Goal: Information Seeking & Learning: Find specific page/section

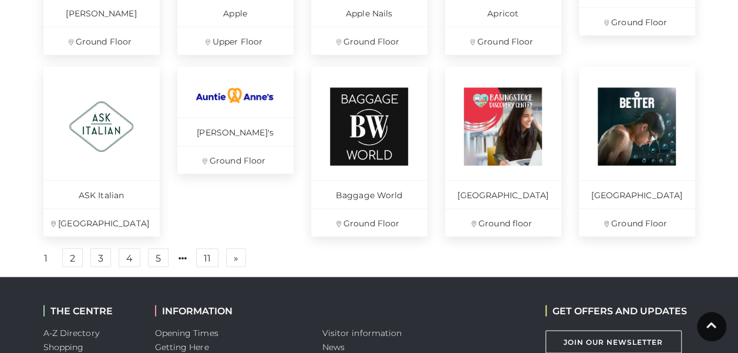
scroll to position [851, 0]
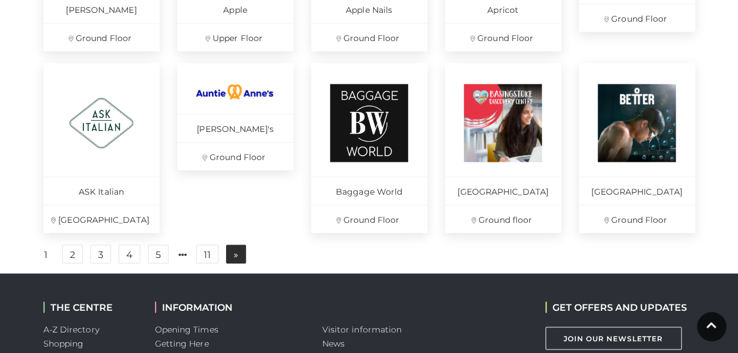
click at [234, 258] on span "»" at bounding box center [236, 254] width 5 height 8
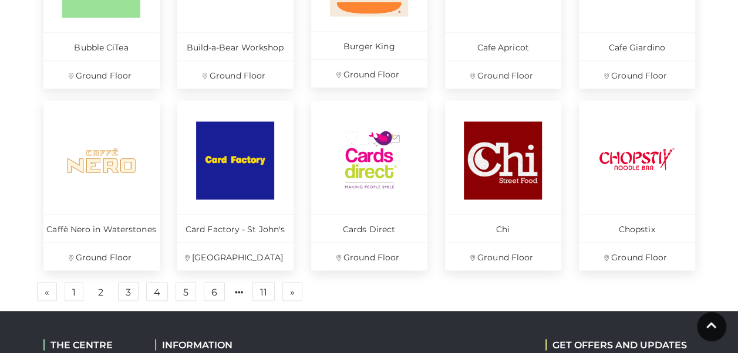
scroll to position [814, 0]
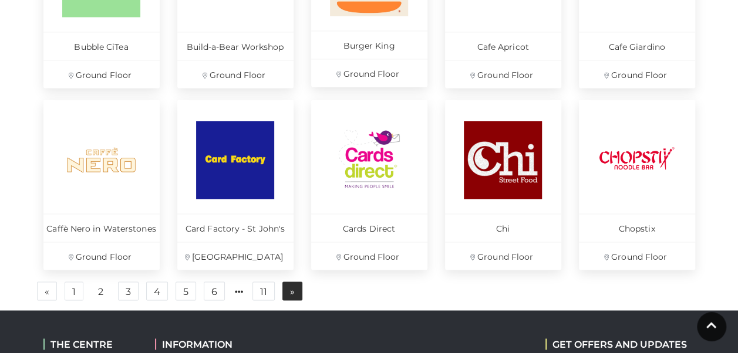
click at [285, 288] on link "» Next" at bounding box center [292, 291] width 20 height 19
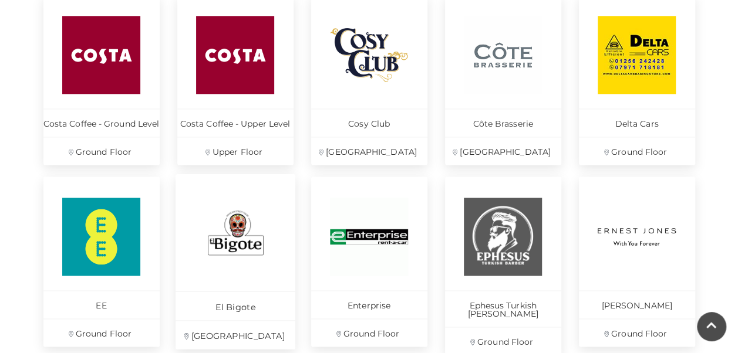
scroll to position [736, 0]
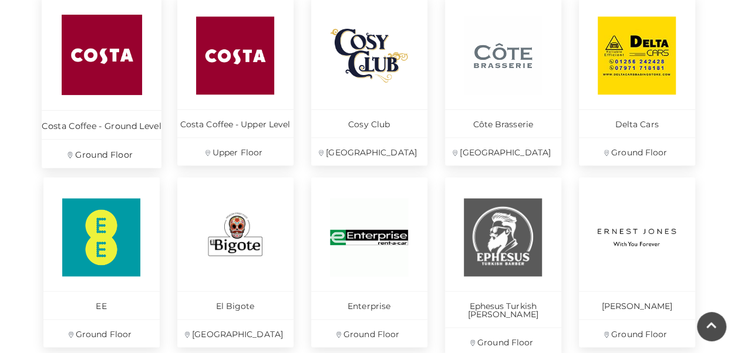
click at [144, 129] on p "Costa Coffee - Ground Level" at bounding box center [102, 124] width 120 height 29
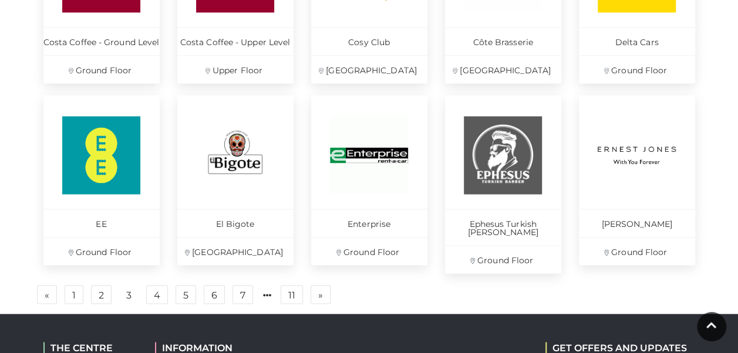
scroll to position [836, 0]
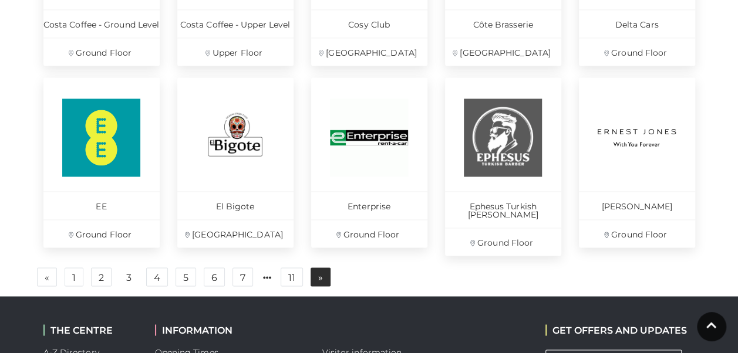
click at [310, 269] on link "» Next" at bounding box center [320, 277] width 20 height 19
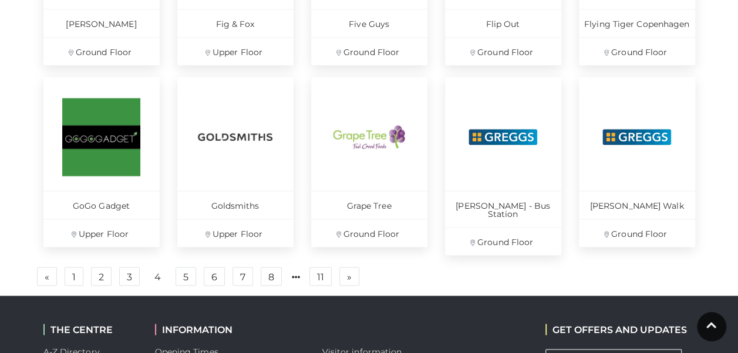
scroll to position [866, 0]
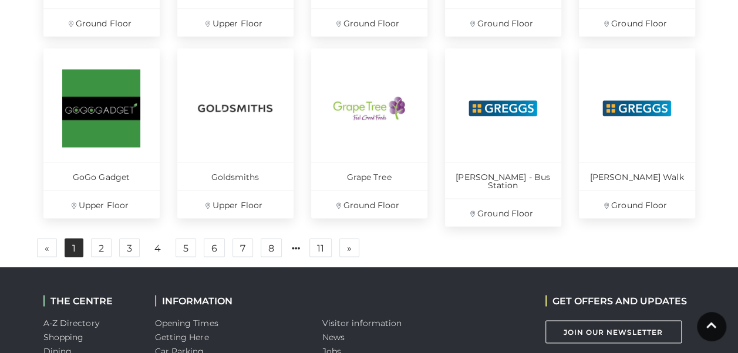
click at [76, 238] on link "1" at bounding box center [74, 247] width 19 height 19
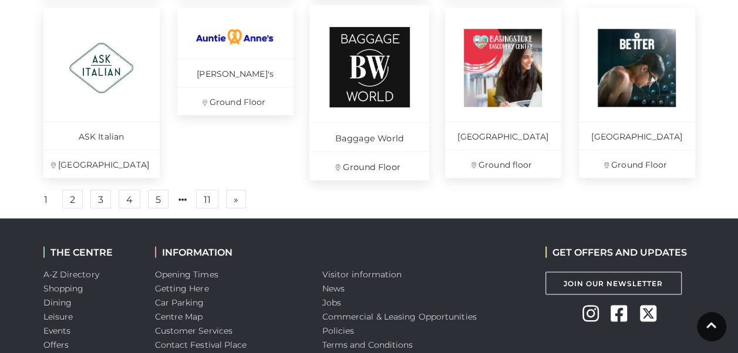
scroll to position [905, 0]
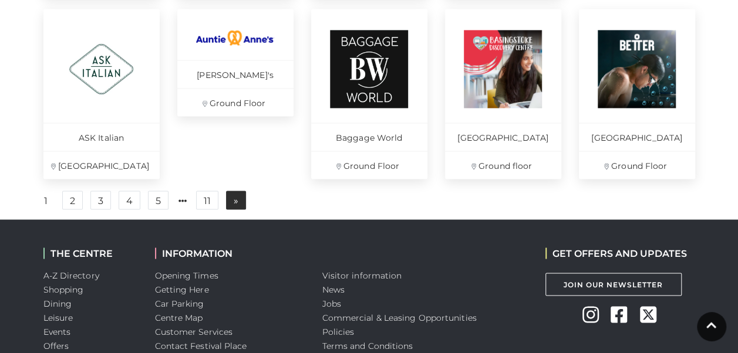
click at [238, 209] on link "» Next" at bounding box center [236, 200] width 20 height 19
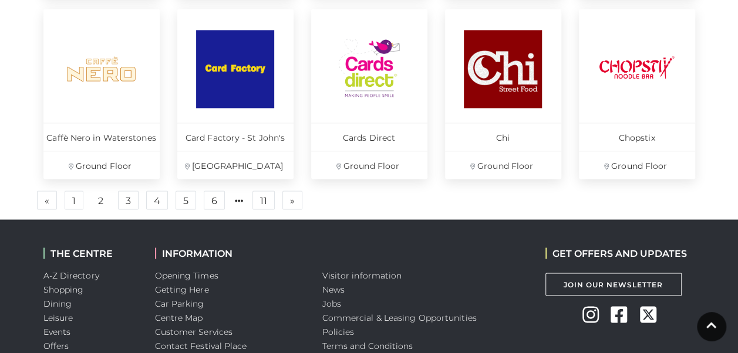
click at [290, 204] on span "»" at bounding box center [292, 200] width 5 height 8
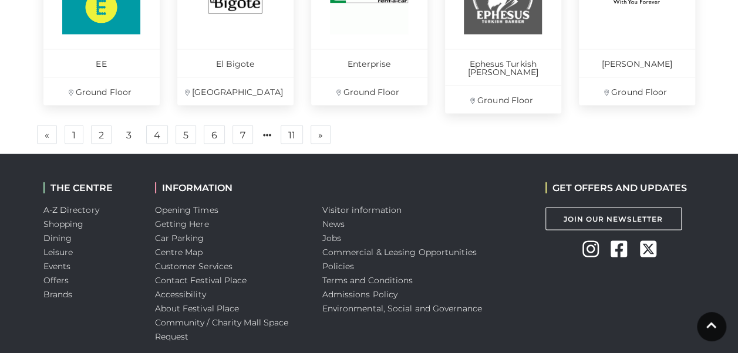
scroll to position [1025, 0]
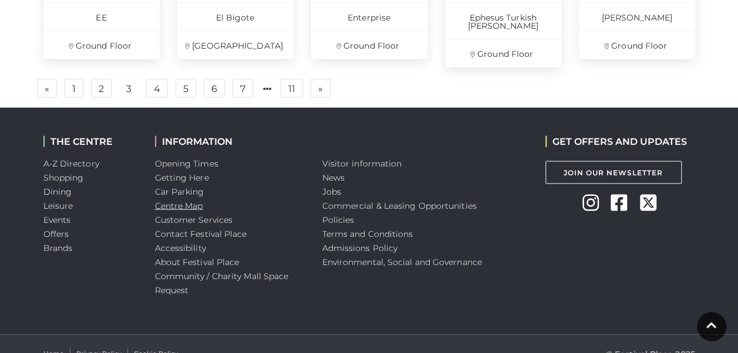
click at [196, 200] on link "Centre Map" at bounding box center [179, 205] width 48 height 11
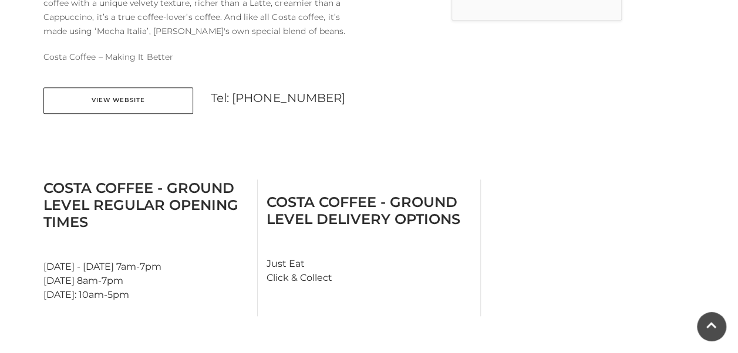
scroll to position [492, 0]
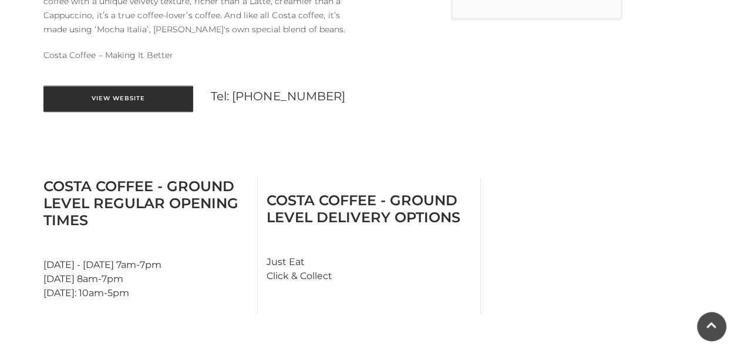
click at [143, 88] on link "View Website" at bounding box center [118, 99] width 150 height 26
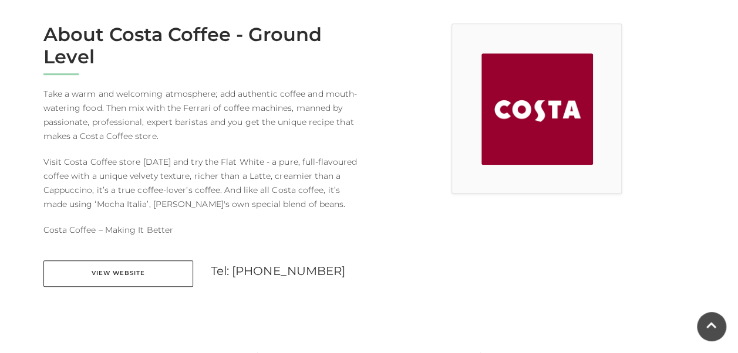
scroll to position [307, 0]
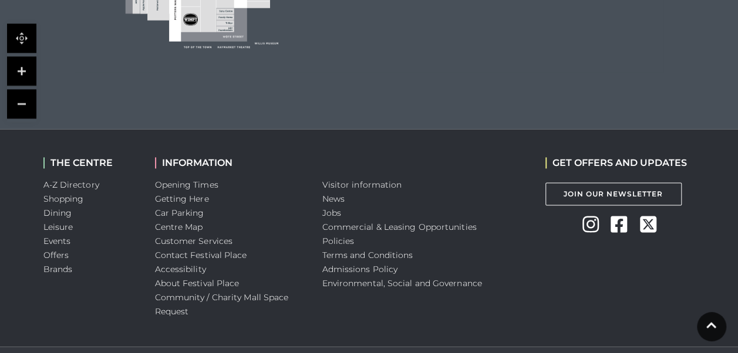
scroll to position [693, 0]
click at [91, 185] on link "A-Z Directory" at bounding box center [71, 184] width 56 height 11
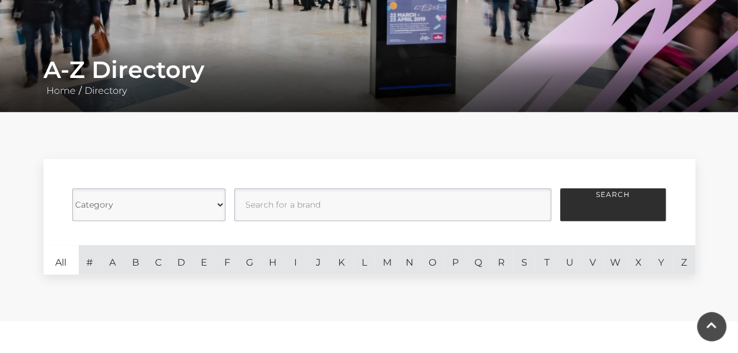
scroll to position [182, 0]
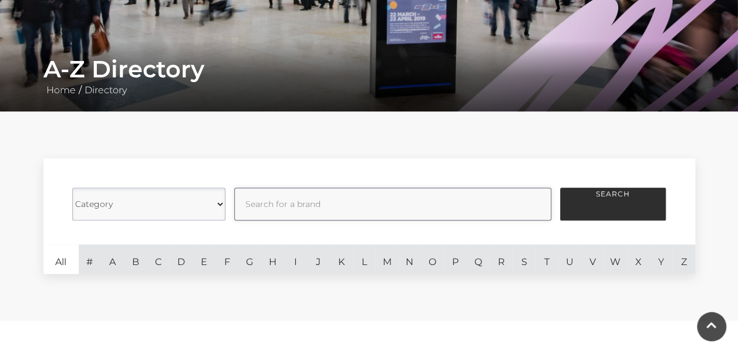
click at [297, 211] on input "text" at bounding box center [392, 204] width 317 height 33
type input "artisan"
click at [560, 188] on button "Search" at bounding box center [613, 204] width 106 height 33
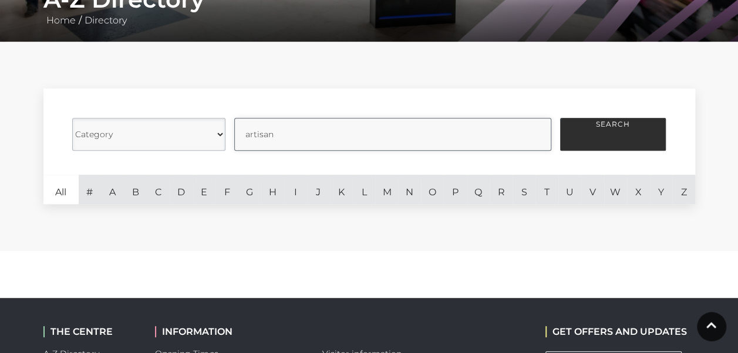
scroll to position [244, 0]
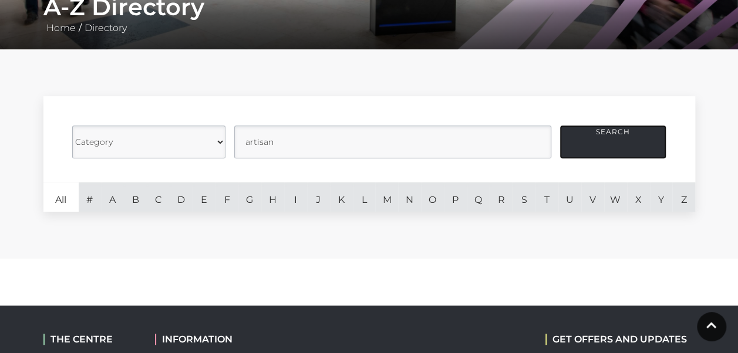
click at [584, 141] on button "Search" at bounding box center [613, 142] width 106 height 33
click at [448, 146] on input "text" at bounding box center [392, 142] width 317 height 33
type input "gelato"
click at [576, 156] on button "Search" at bounding box center [613, 142] width 106 height 33
click at [414, 141] on input "text" at bounding box center [392, 142] width 317 height 33
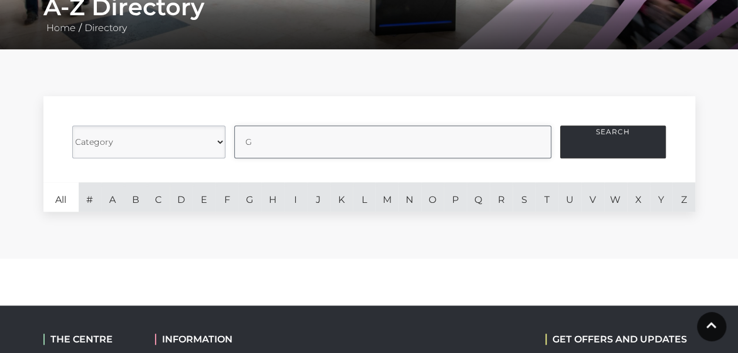
type input "G"
click at [611, 141] on button "Search" at bounding box center [613, 142] width 106 height 33
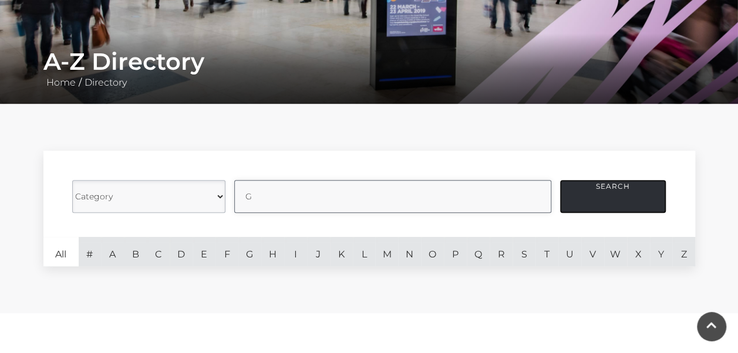
scroll to position [190, 0]
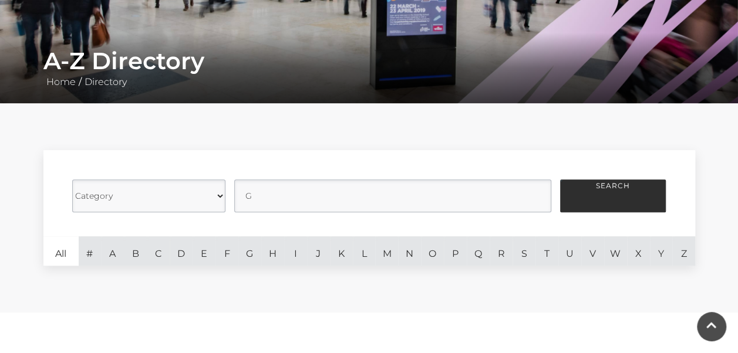
click at [349, 178] on form "Category Cafes Restaurants Fashion Services Technology Homeware Gifts, Statione…" at bounding box center [368, 193] width 651 height 86
click at [292, 210] on input "text" at bounding box center [392, 196] width 317 height 33
type input "factory"
click at [555, 203] on form "Category Cafes Restaurants Fashion Services Technology Homeware Gifts, Statione…" at bounding box center [368, 193] width 651 height 86
click at [576, 199] on button "Search" at bounding box center [613, 196] width 106 height 33
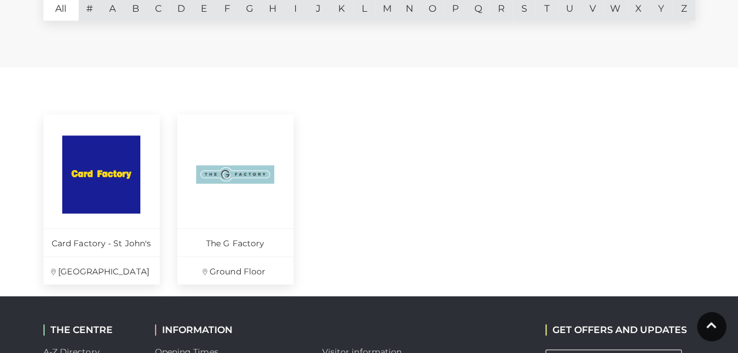
scroll to position [422, 0]
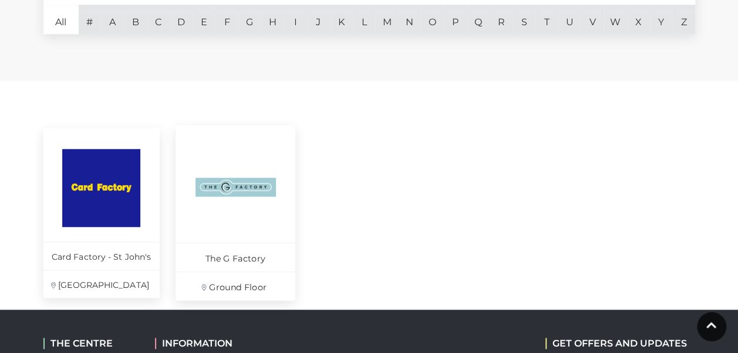
click at [244, 264] on p "The G Factory" at bounding box center [235, 256] width 120 height 29
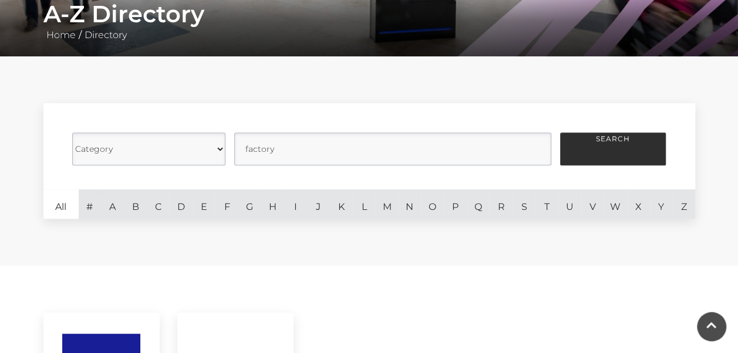
scroll to position [229, 0]
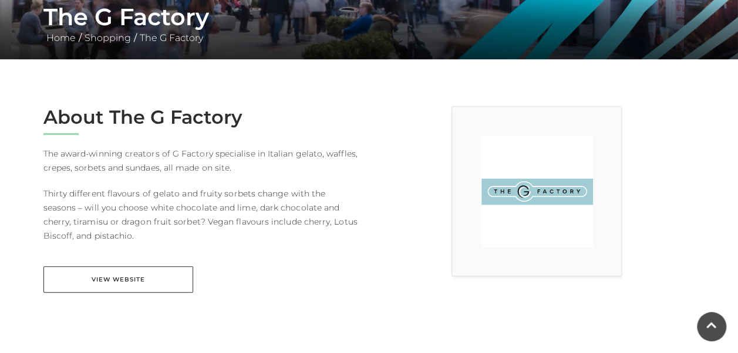
scroll to position [227, 0]
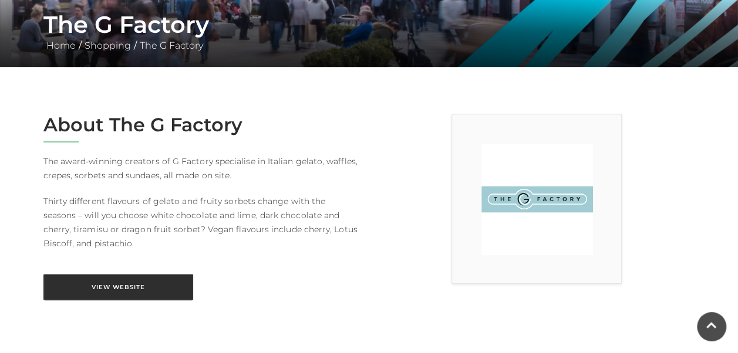
click at [146, 289] on link "View Website" at bounding box center [118, 287] width 150 height 26
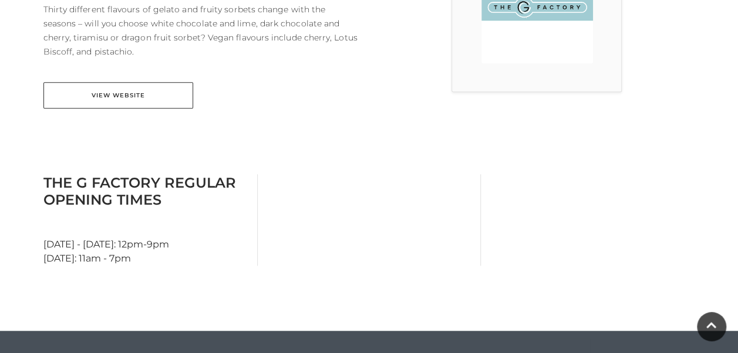
scroll to position [420, 0]
